Goal: Transaction & Acquisition: Purchase product/service

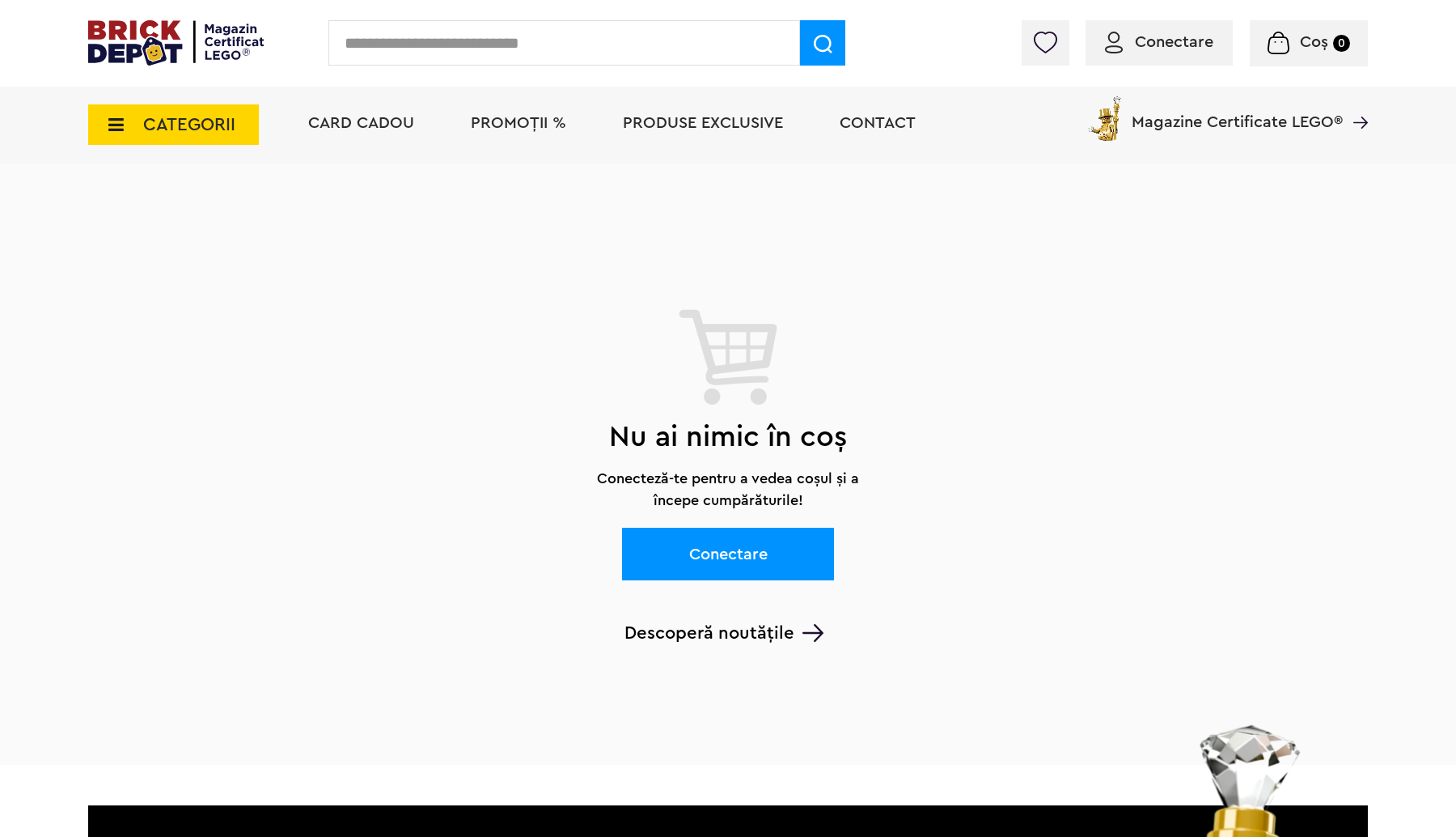
scroll to position [1104, 0]
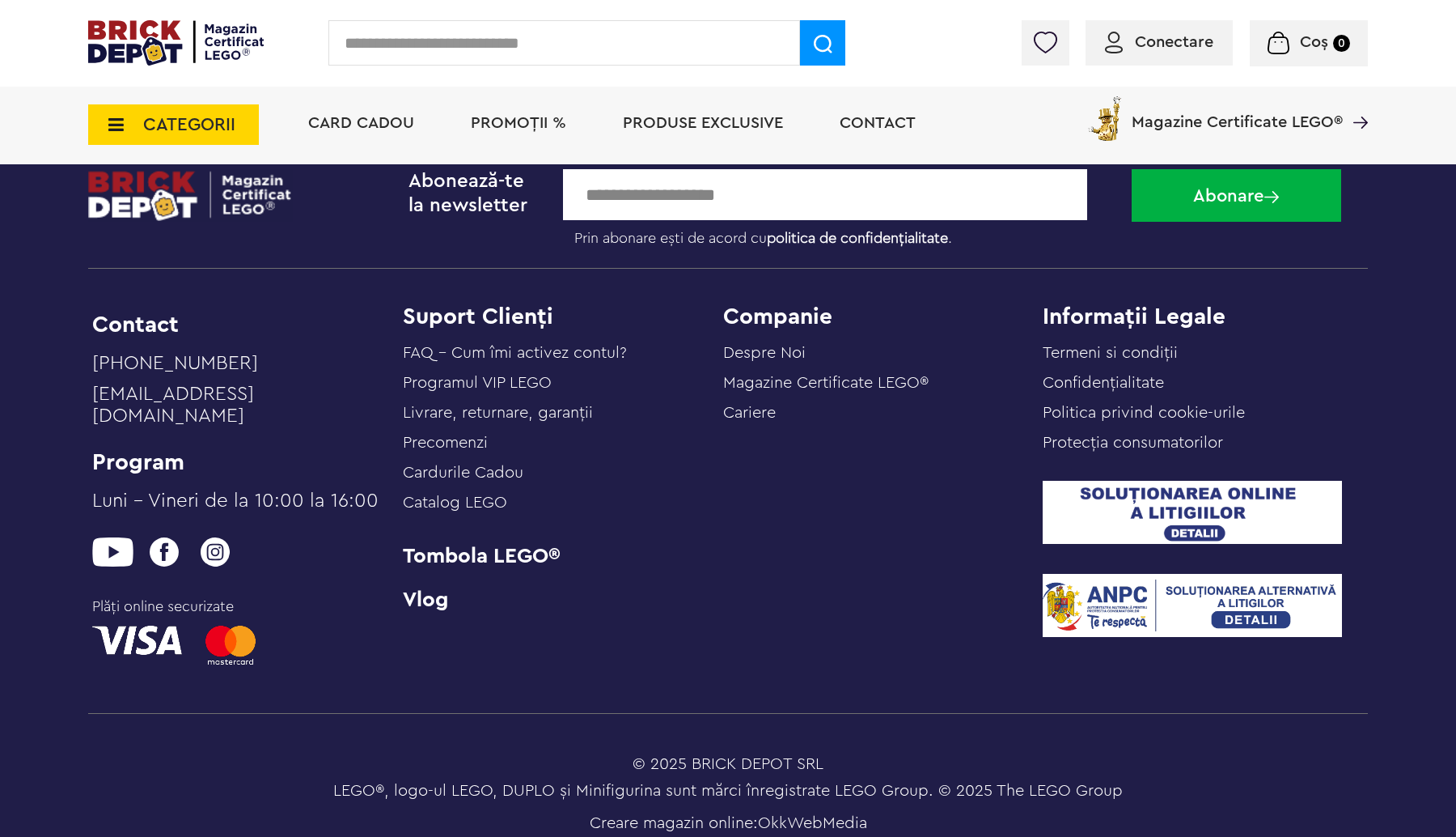
click at [1176, 40] on span "Conectare" at bounding box center [1174, 42] width 79 height 16
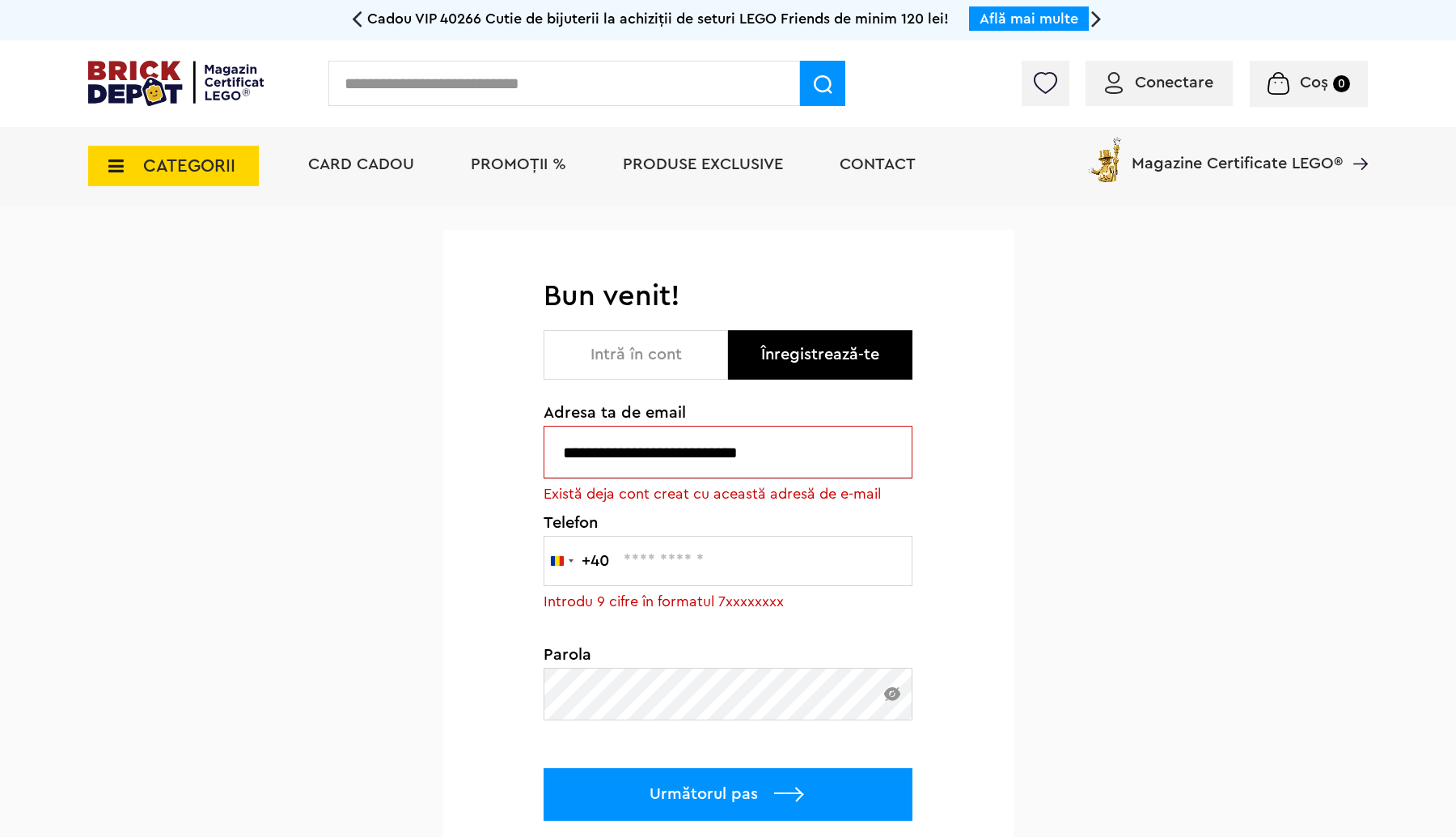
click at [662, 348] on button "Intră în cont" at bounding box center [635, 354] width 184 height 50
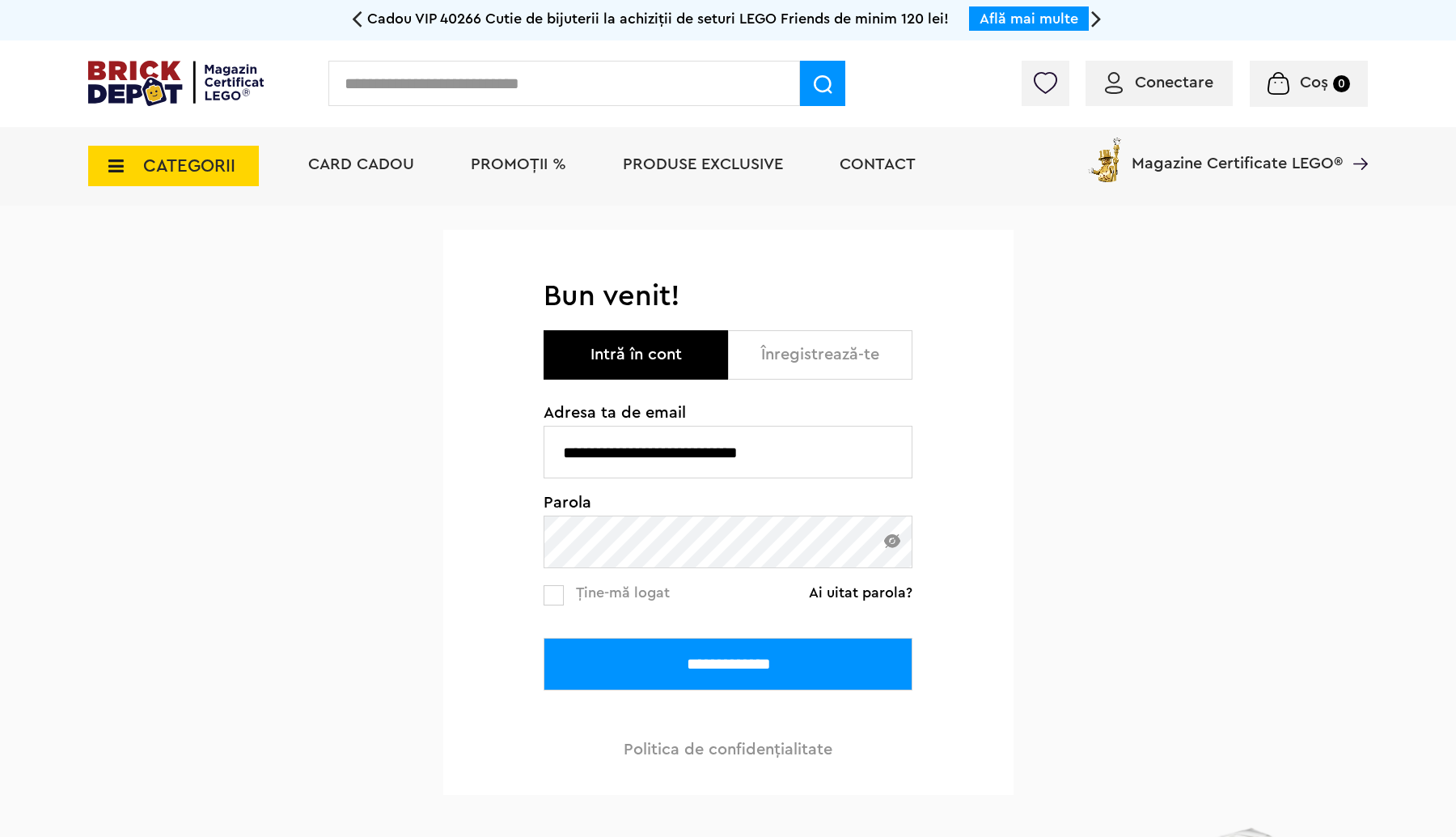
click at [743, 664] on input "**********" at bounding box center [728, 663] width 369 height 52
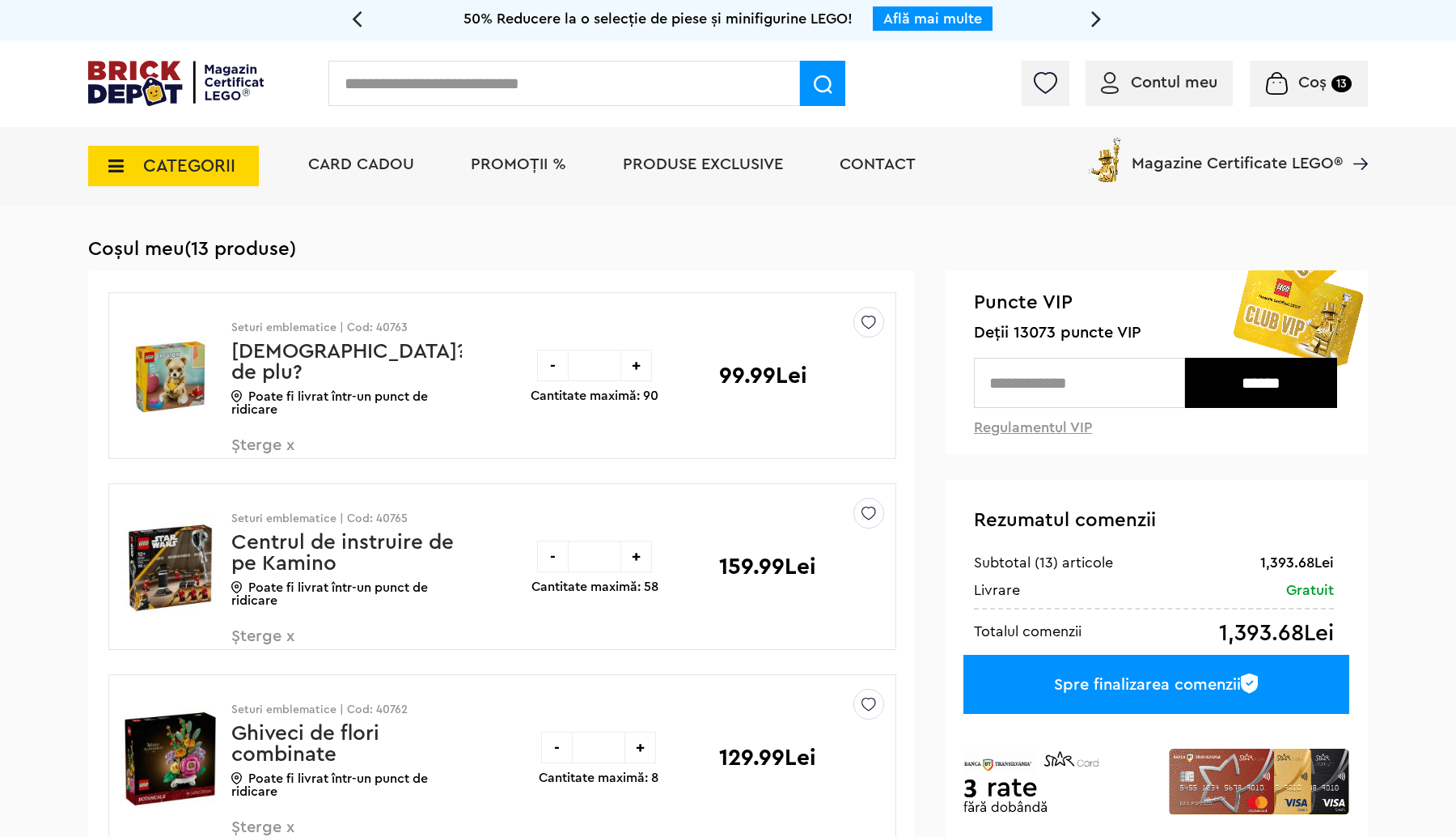
click at [495, 165] on span "PROMOȚII %" at bounding box center [519, 165] width 96 height 16
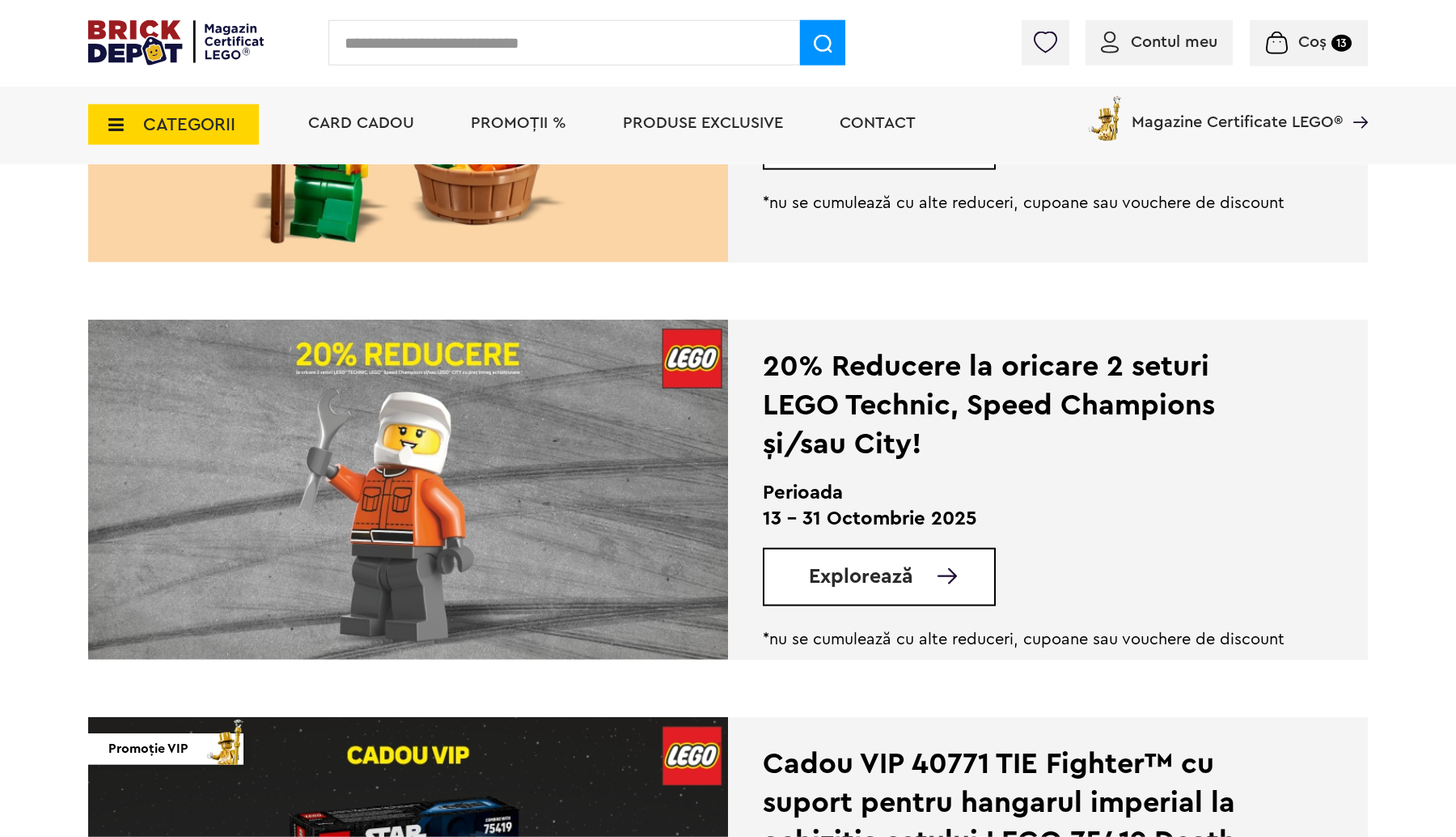
scroll to position [510, 0]
